Goal: Information Seeking & Learning: Find specific page/section

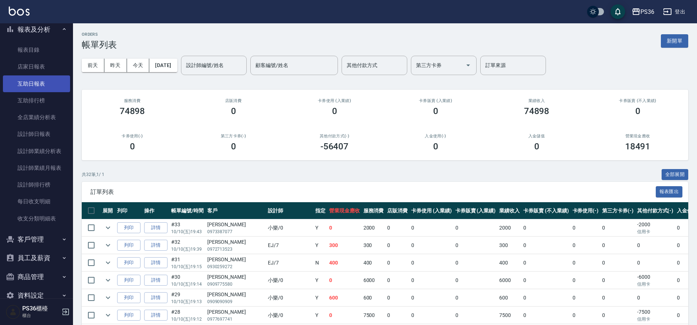
scroll to position [219, 0]
click at [63, 239] on icon "button" at bounding box center [64, 239] width 3 height 2
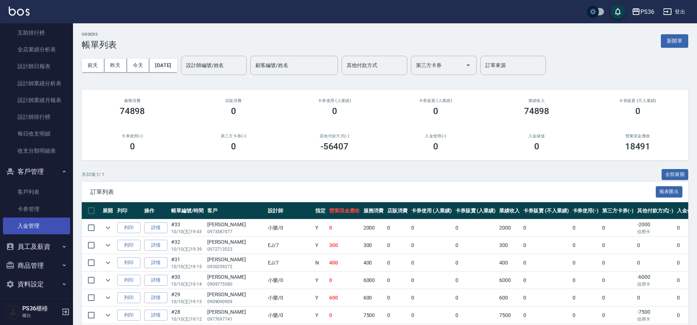
scroll to position [290, 0]
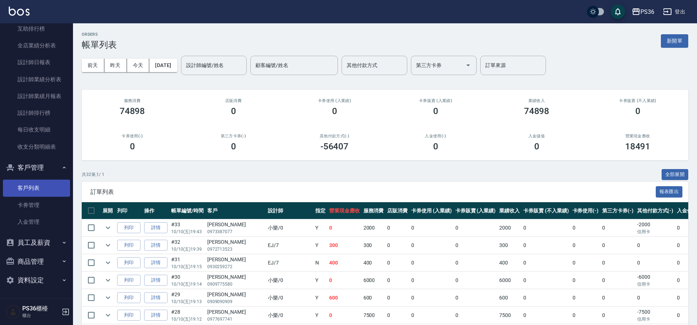
click at [36, 192] on link "客戶列表" at bounding box center [36, 188] width 67 height 17
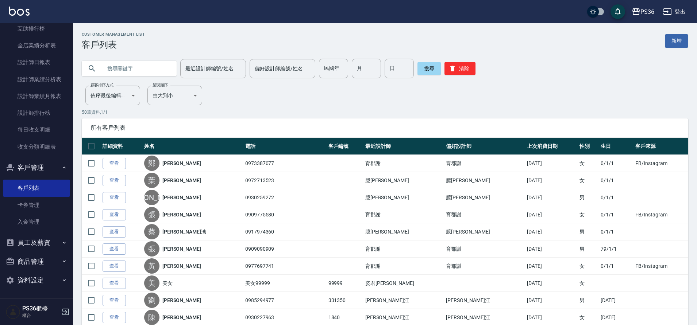
click at [142, 73] on input "text" at bounding box center [136, 69] width 69 height 20
type input "[PERSON_NAME]"
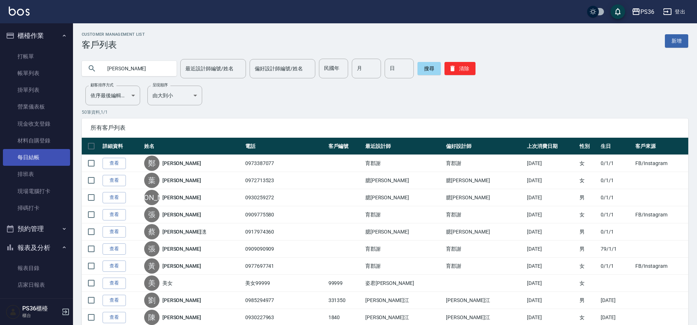
click at [27, 164] on link "每日結帳" at bounding box center [36, 157] width 67 height 17
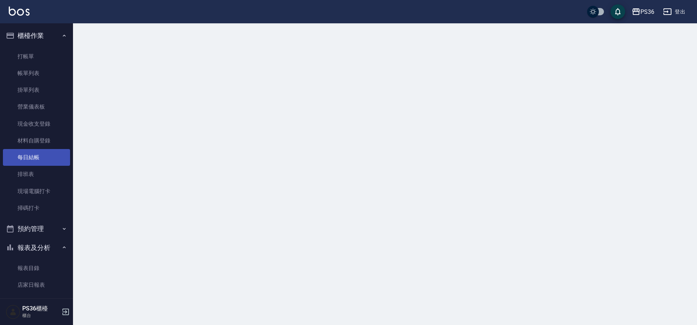
click at [27, 164] on link "每日結帳" at bounding box center [36, 157] width 67 height 17
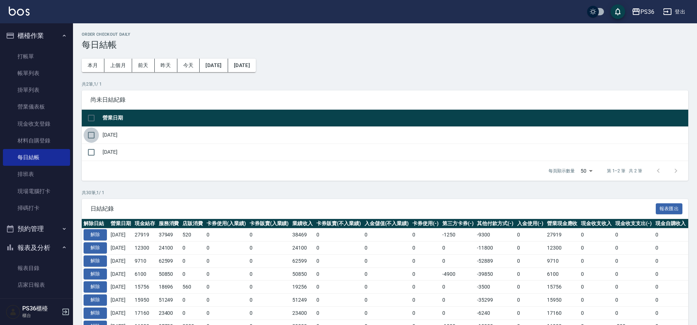
click at [97, 139] on input "checkbox" at bounding box center [91, 135] width 15 height 15
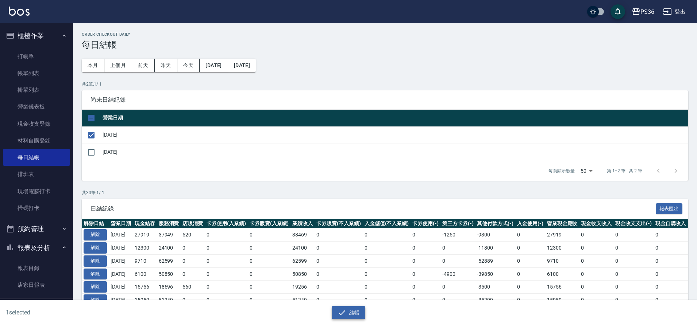
click at [354, 315] on button "結帳" at bounding box center [349, 312] width 34 height 13
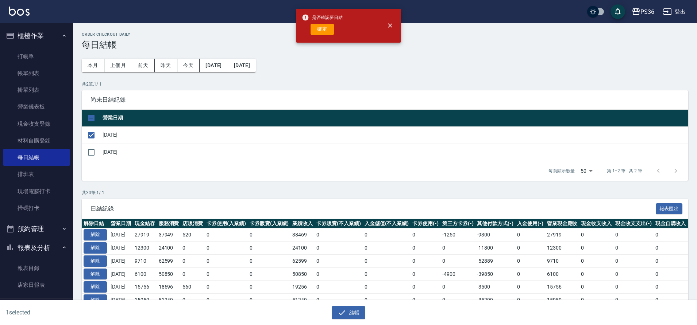
click at [324, 36] on div "是否確認要日結 確定" at bounding box center [322, 26] width 41 height 30
click at [324, 32] on button "確定" at bounding box center [321, 29] width 23 height 11
checkbox input "false"
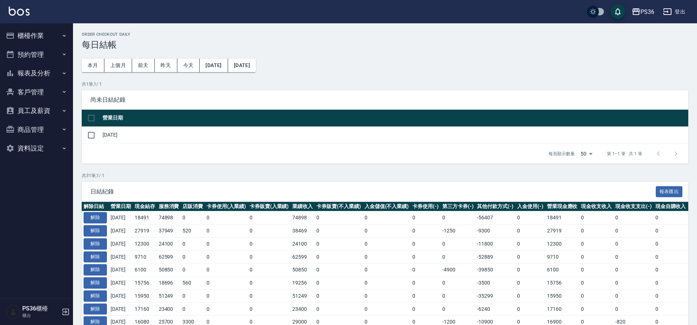
click at [59, 39] on button "櫃檯作業" at bounding box center [36, 35] width 67 height 19
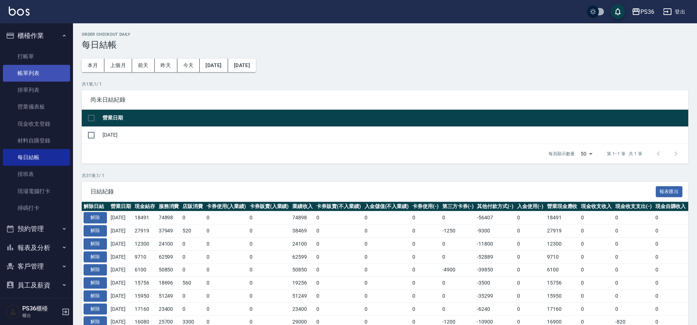
click at [10, 76] on link "帳單列表" at bounding box center [36, 73] width 67 height 17
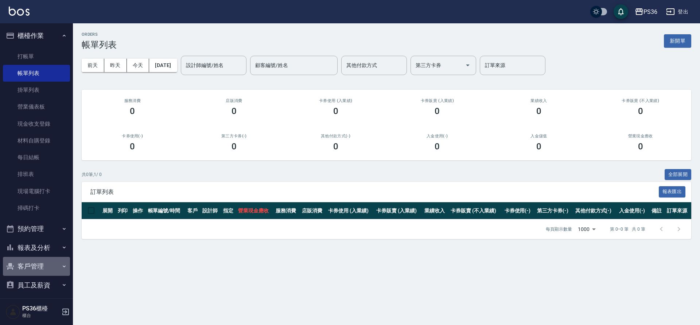
click at [38, 267] on button "客戶管理" at bounding box center [36, 266] width 67 height 19
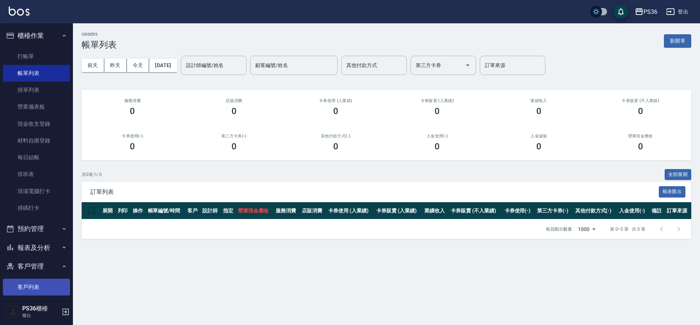
click at [34, 283] on link "客戶列表" at bounding box center [36, 287] width 67 height 17
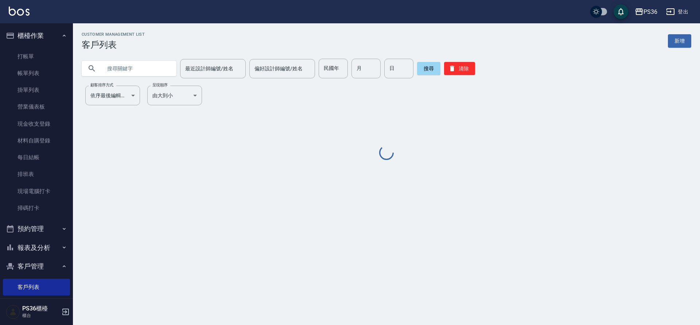
click at [111, 69] on input "text" at bounding box center [136, 69] width 69 height 20
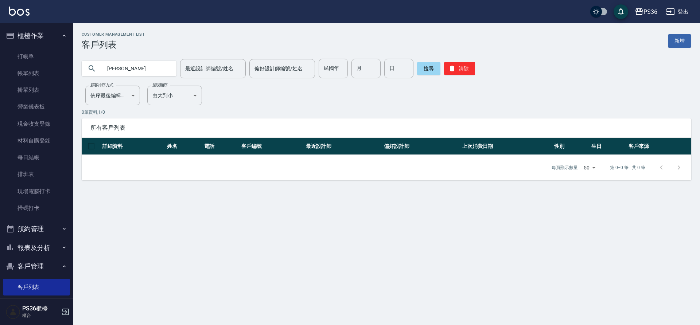
type input "楊采燁"
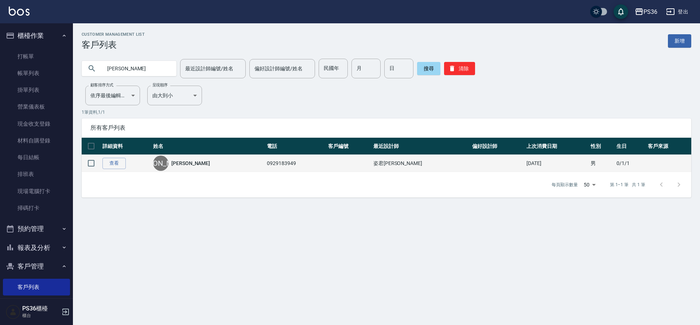
click at [195, 166] on link "楊采燁" at bounding box center [190, 163] width 39 height 7
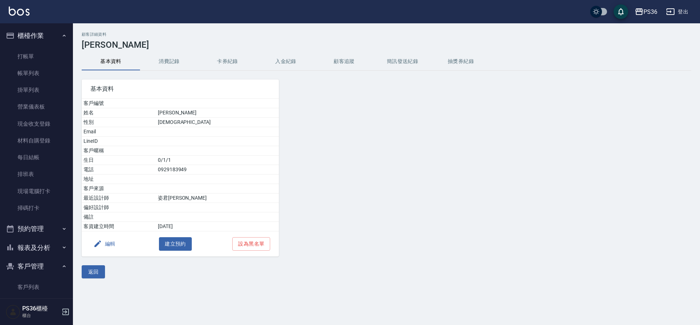
click at [177, 60] on button "消費記錄" at bounding box center [169, 62] width 58 height 18
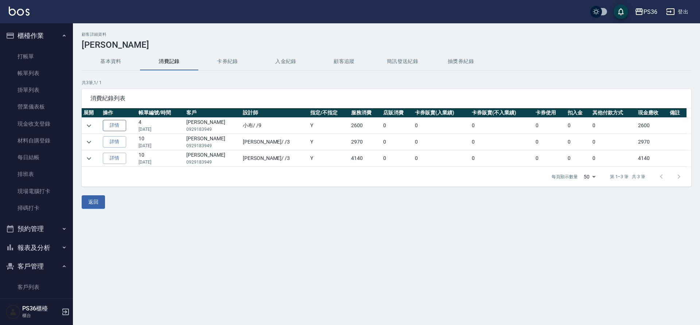
click at [125, 127] on link "詳情" at bounding box center [114, 125] width 23 height 11
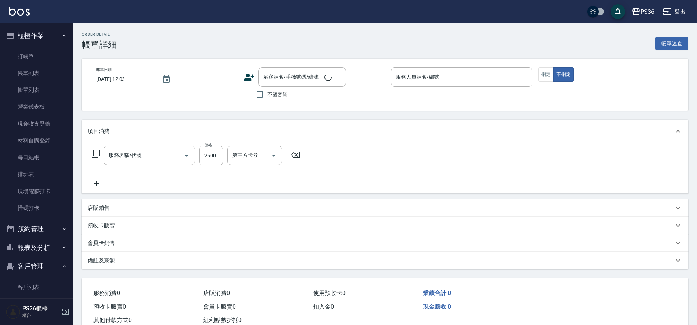
type input "2025/08/08 15:16"
type input "小布-9"
type input "旗艦離子(310)"
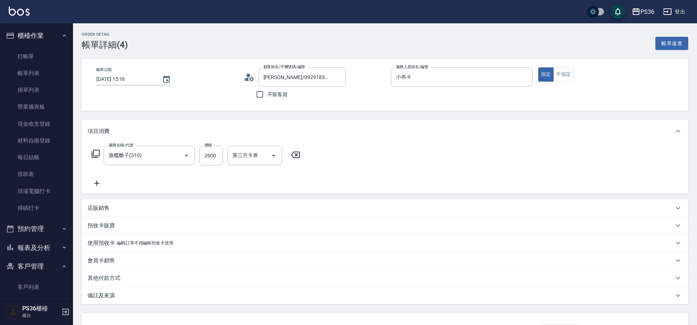
type input "楊采燁/0929183949/"
drag, startPoint x: 1, startPoint y: 0, endPoint x: 142, endPoint y: 116, distance: 182.4
click at [142, 116] on div "Order detail 帳單詳細 (4) 帳單速查 帳單日期 2025/08/08 15:16 顧客姓名/手機號碼/編號 楊采燁/0929183949/ 顧…" at bounding box center [385, 201] width 624 height 357
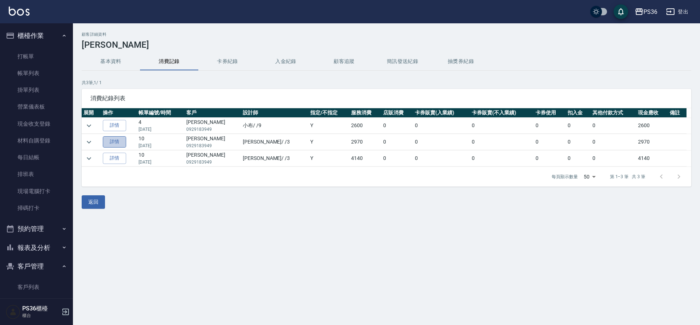
click at [116, 144] on link "詳情" at bounding box center [114, 141] width 23 height 11
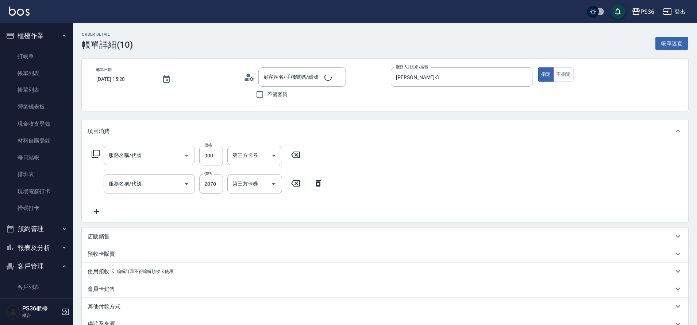
type input "2025/03/29 15:28"
type input "Erika-3"
type input "局部燙髮(3)"
type input "頂級離子(309)"
type input "楊采燁/0929183949/"
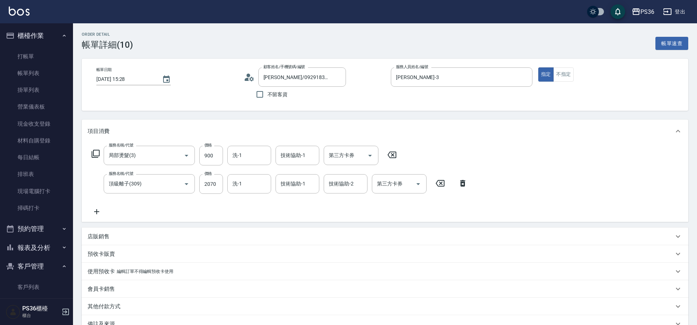
drag, startPoint x: 17, startPoint y: 1, endPoint x: 164, endPoint y: 49, distance: 154.7
click at [164, 49] on div "Order detail 帳單詳細 (10) 帳單速查" at bounding box center [385, 41] width 606 height 18
click at [32, 59] on link "打帳單" at bounding box center [36, 56] width 67 height 17
